Goal: Task Accomplishment & Management: Manage account settings

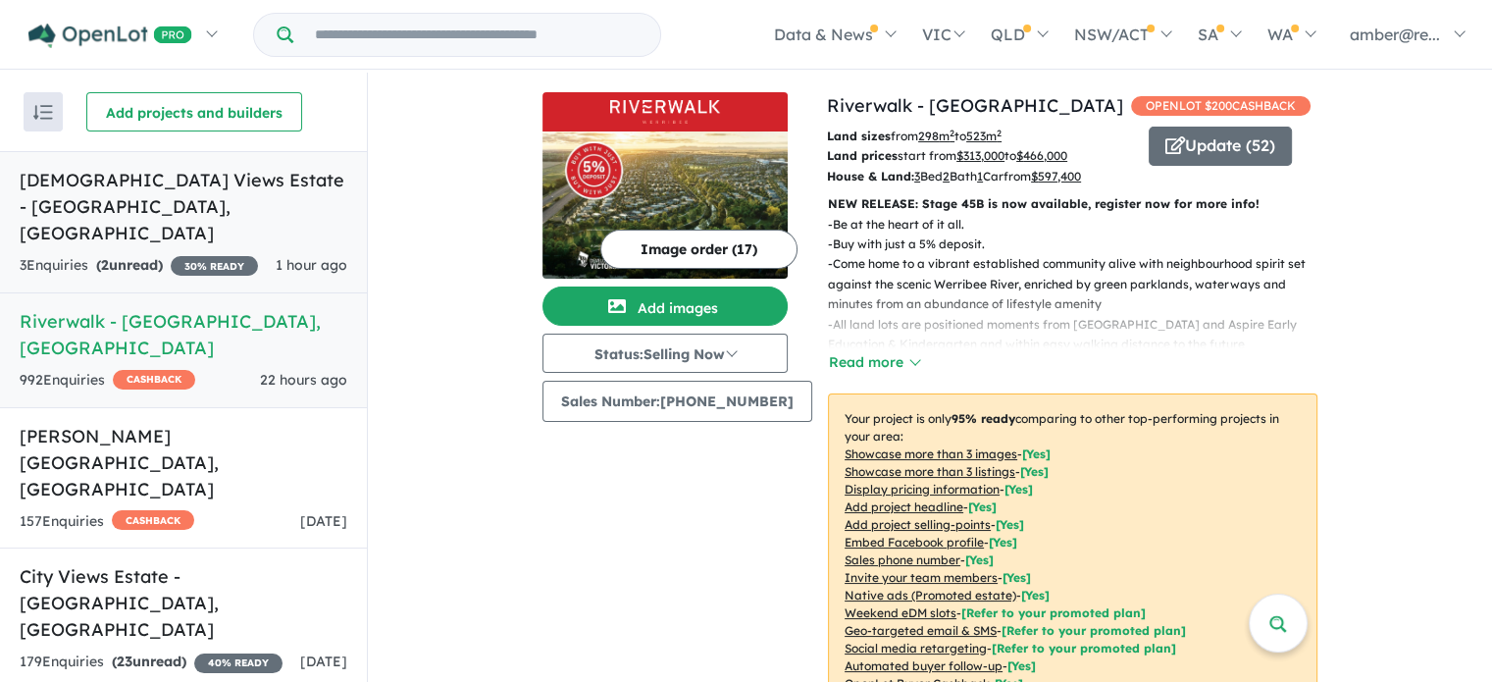
click at [326, 256] on span "1 hour ago" at bounding box center [312, 265] width 72 height 18
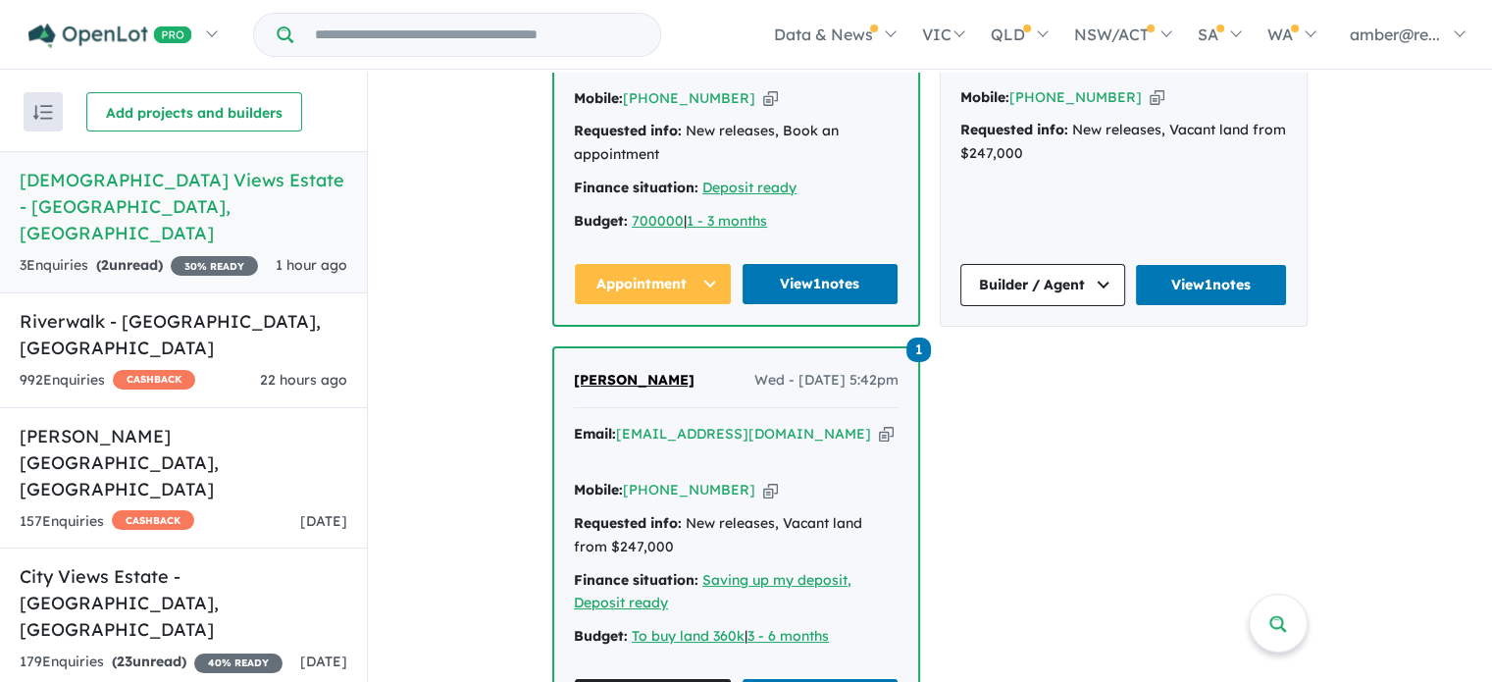
scroll to position [3, 0]
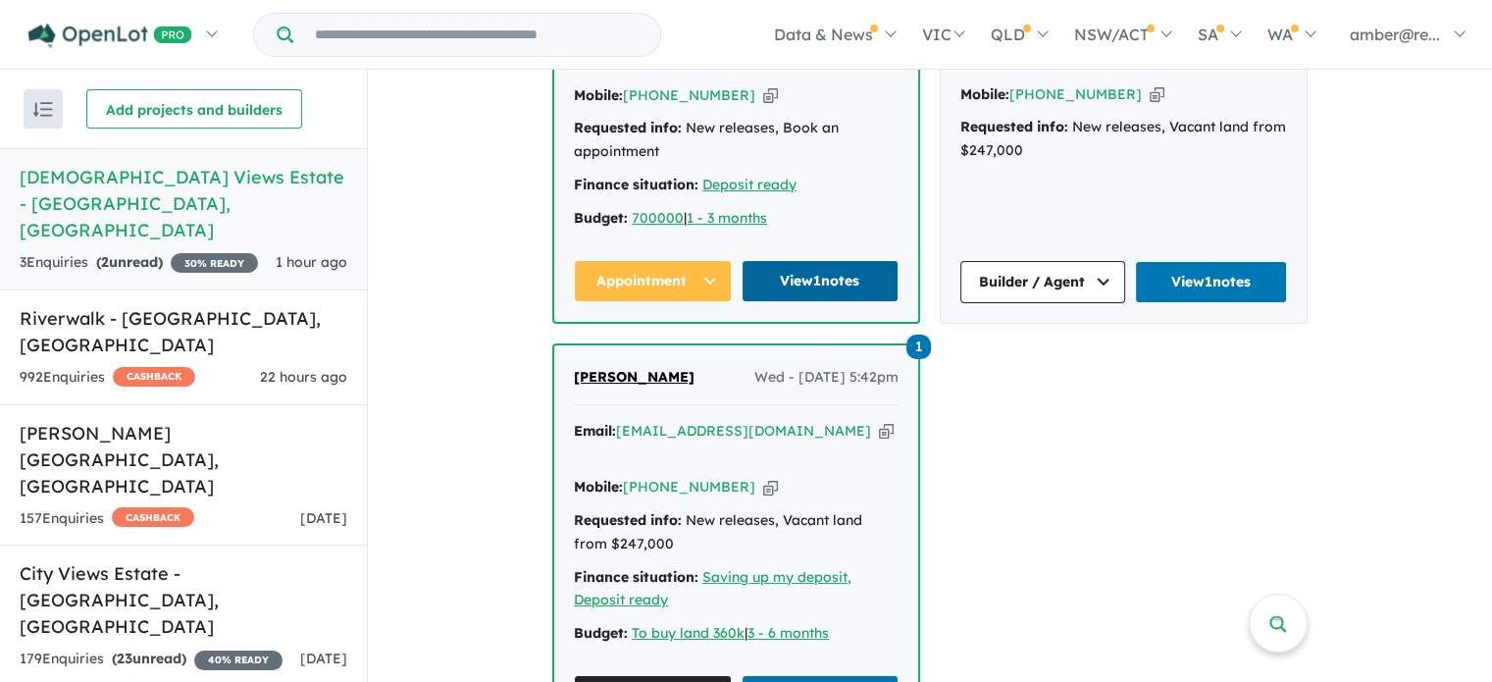
click at [839, 260] on link "View 1 notes" at bounding box center [820, 281] width 158 height 42
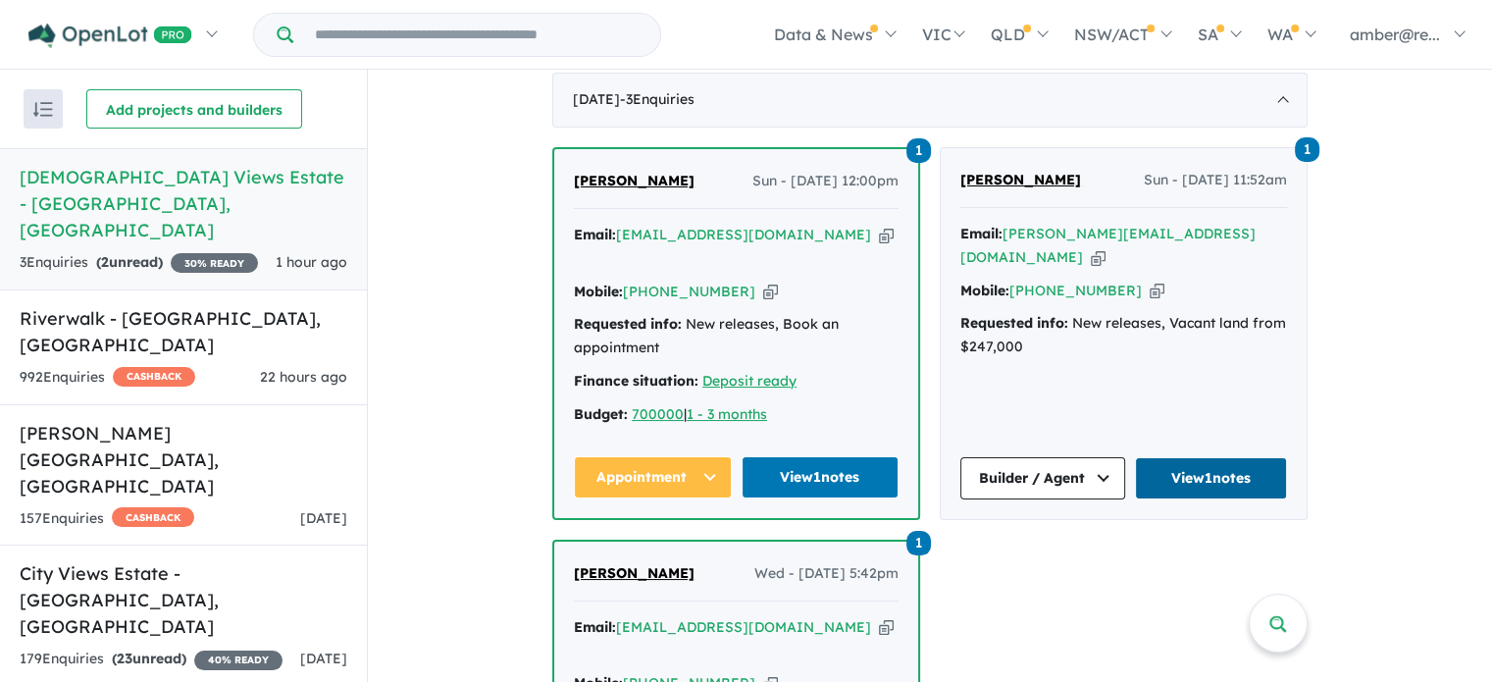
click at [1226, 457] on link "View 1 notes" at bounding box center [1211, 478] width 152 height 42
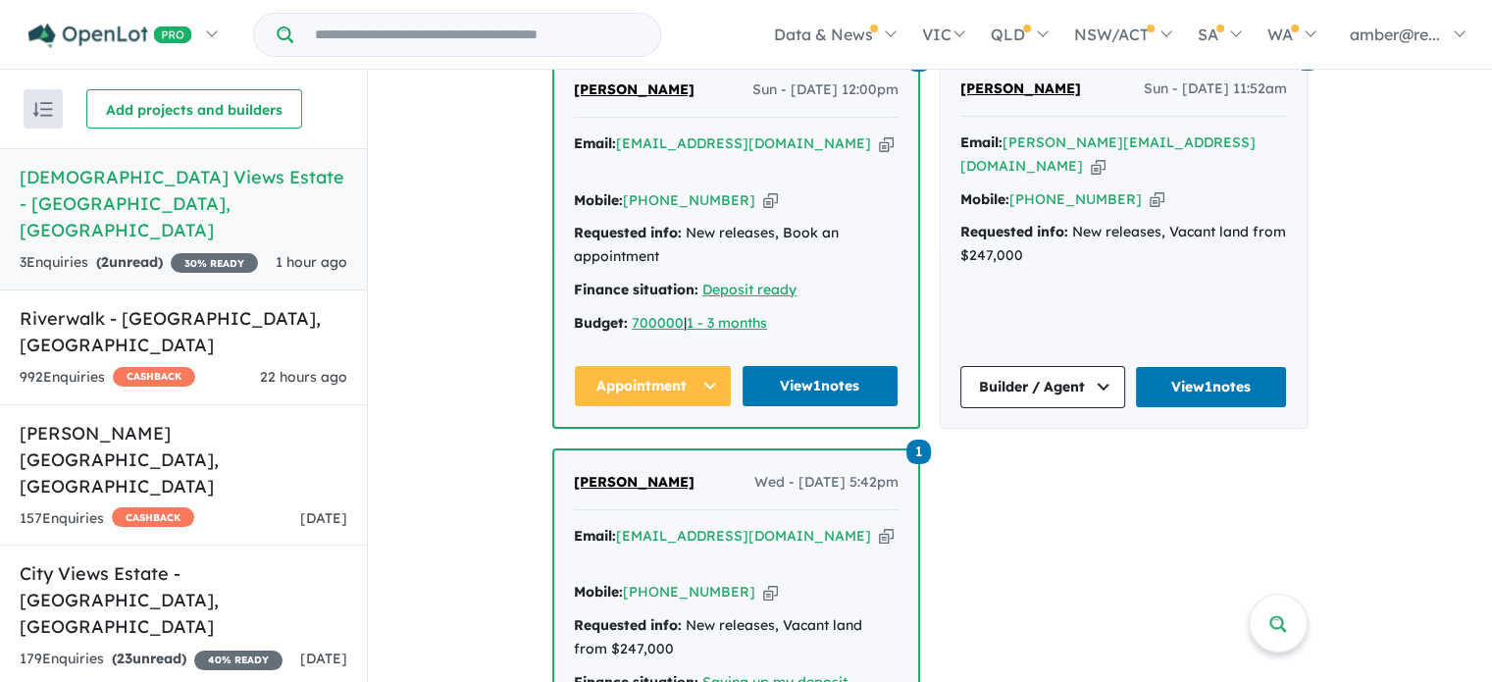
scroll to position [940, 0]
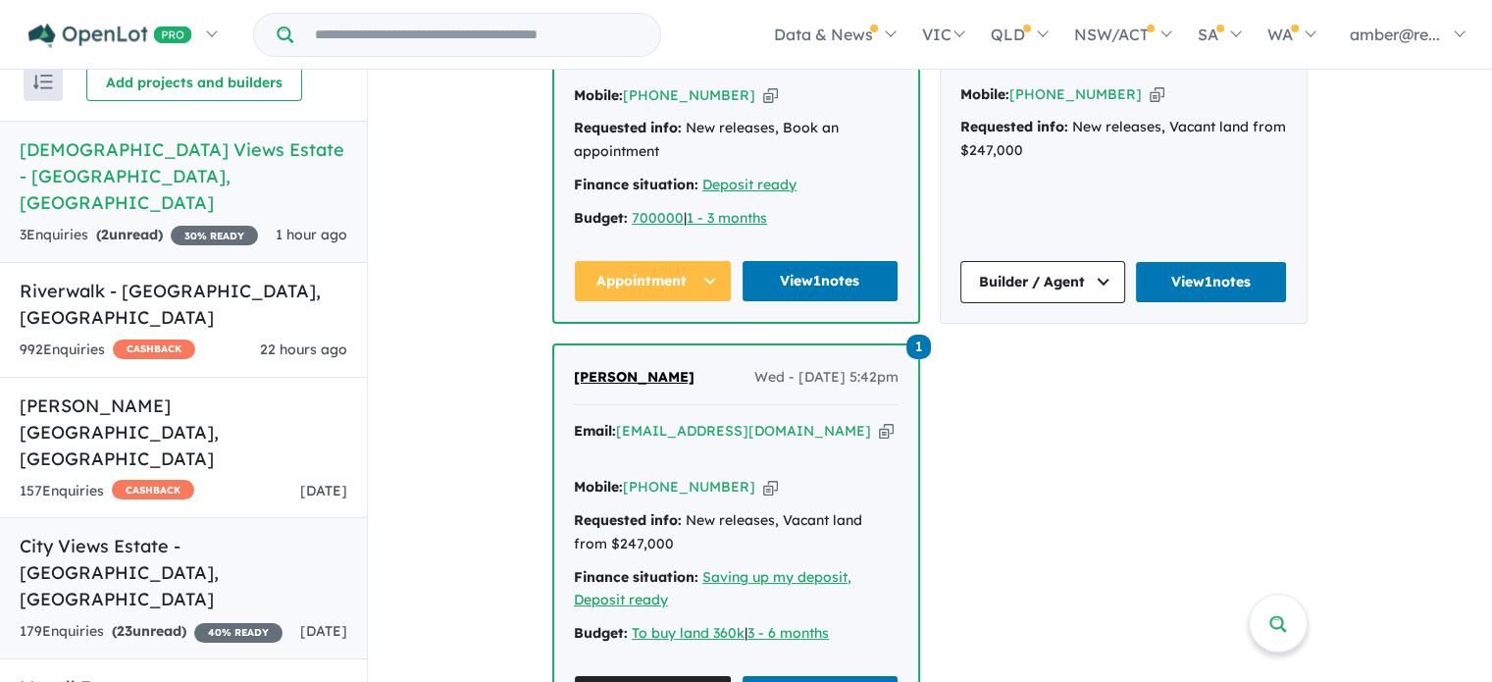
scroll to position [43, 0]
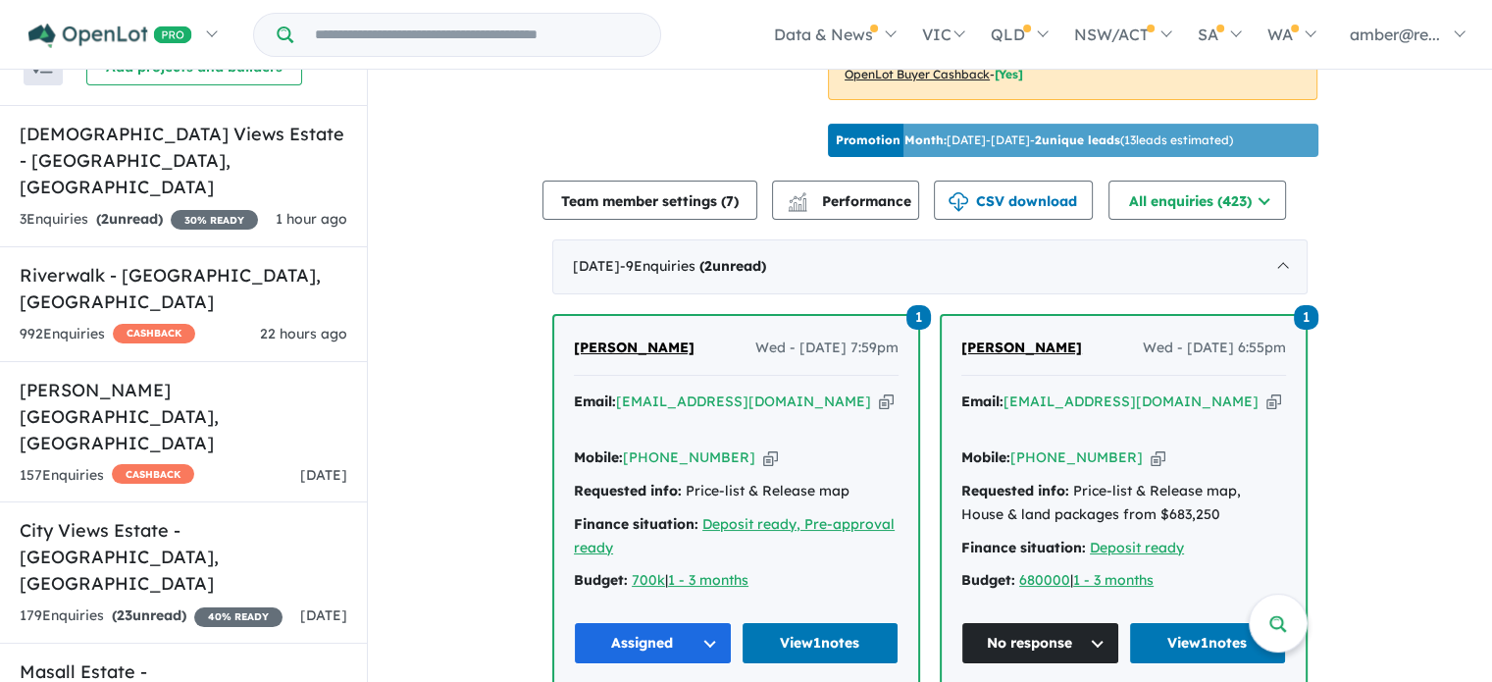
scroll to position [792, 0]
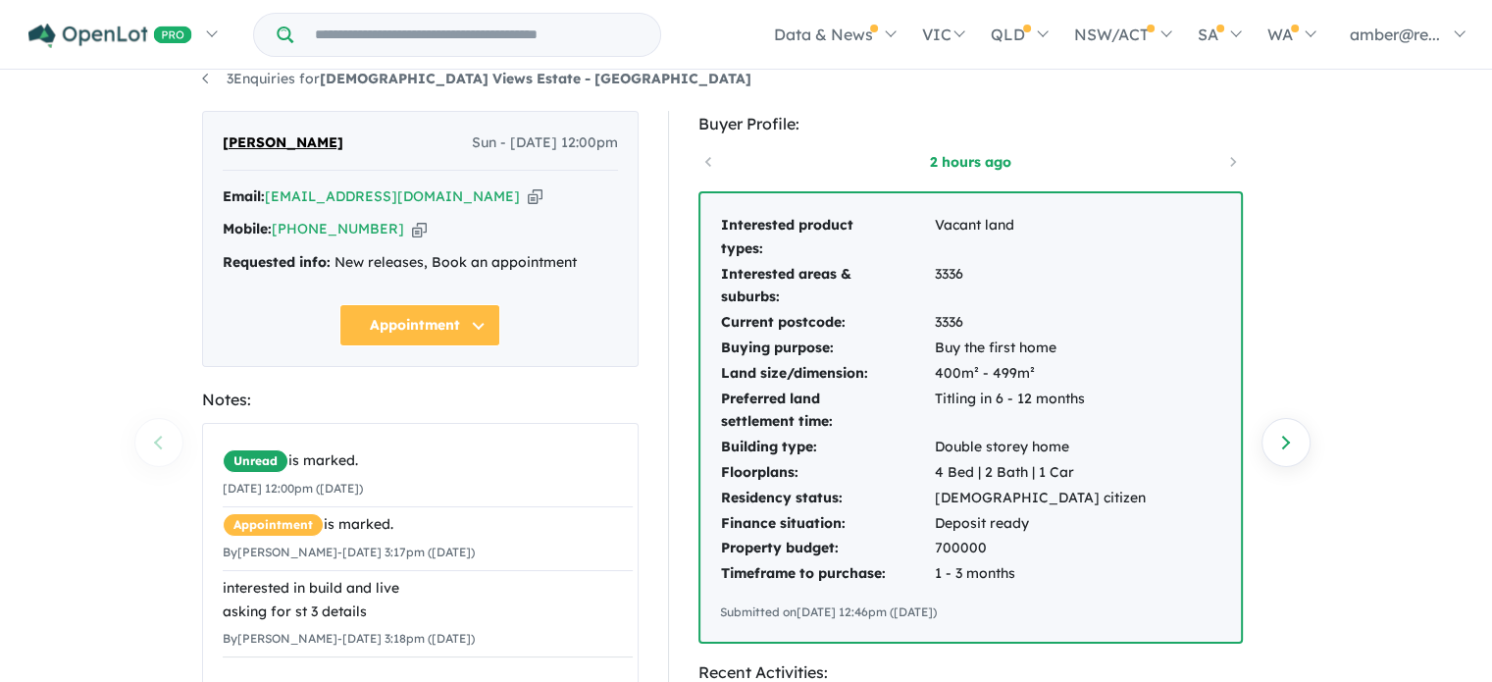
scroll to position [98, 0]
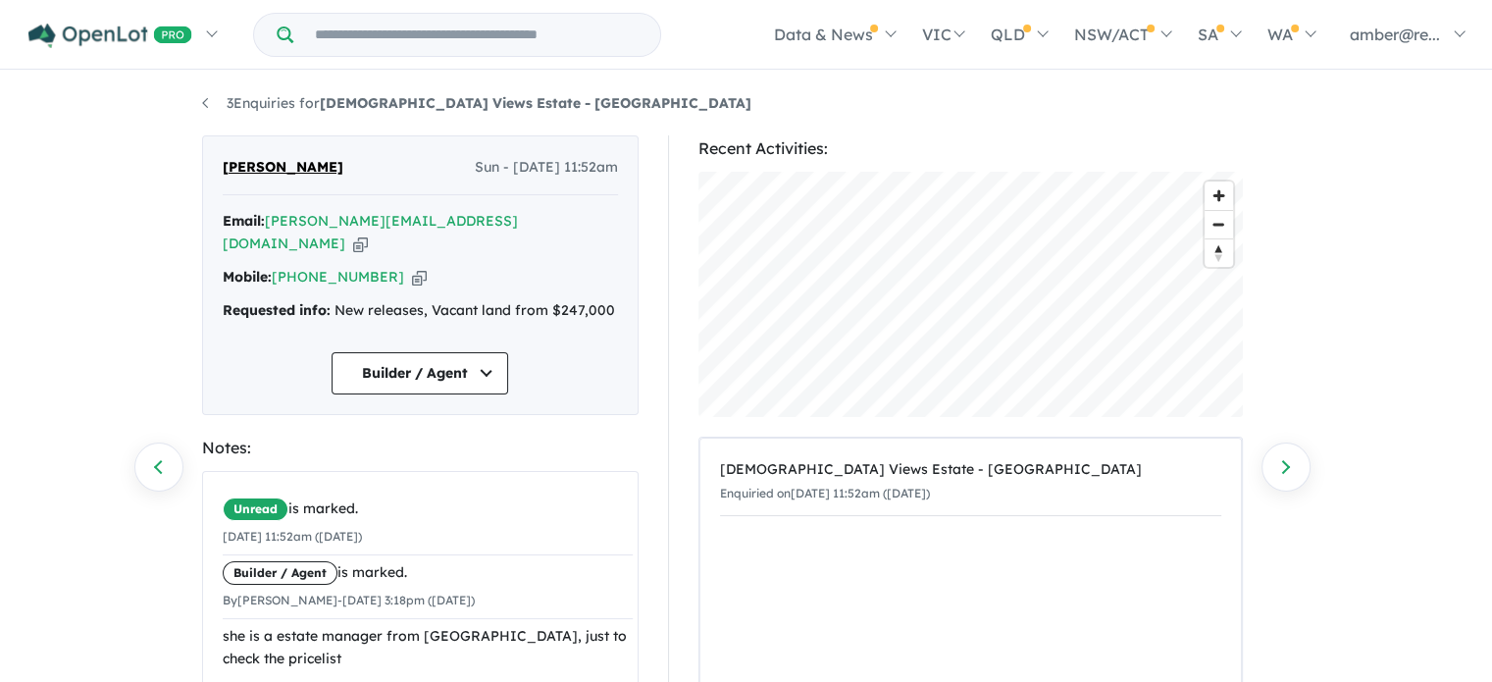
scroll to position [98, 0]
